Goal: Task Accomplishment & Management: Manage account settings

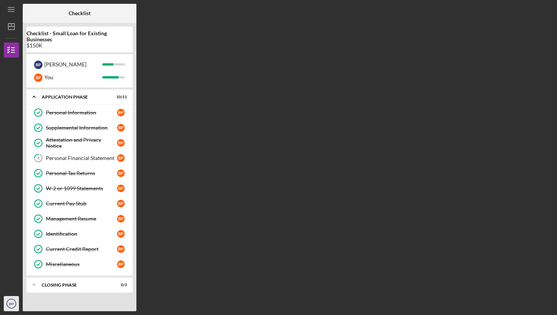
click at [9, 301] on icon "BP" at bounding box center [11, 303] width 15 height 19
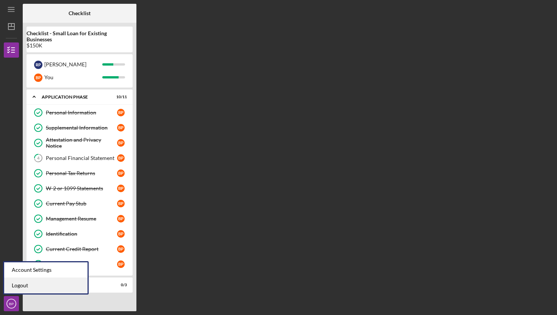
click at [16, 286] on link "Logout" at bounding box center [45, 286] width 83 height 16
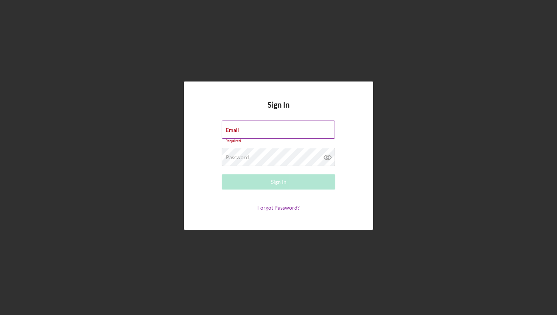
type input "russperez56@gmail.com"
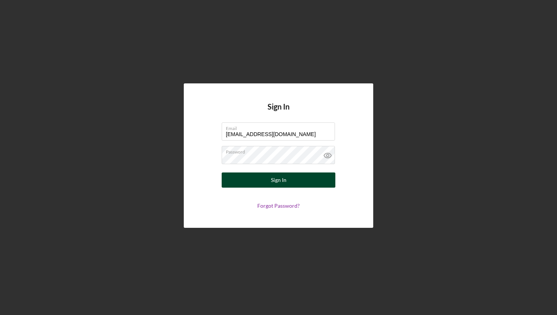
click at [273, 177] on div "Sign In" at bounding box center [279, 179] width 16 height 15
